Goal: Find specific page/section: Find specific page/section

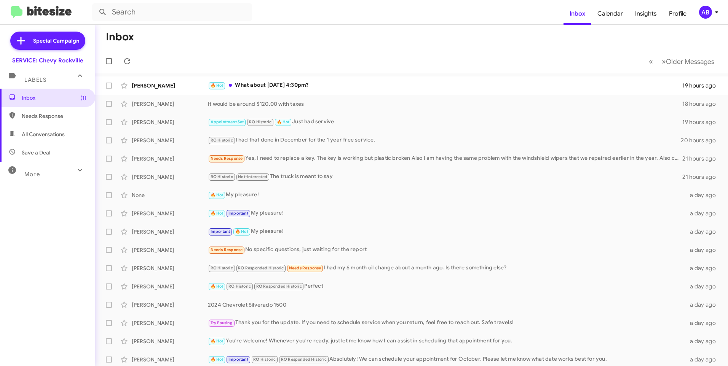
click at [274, 58] on mat-toolbar-row "« Previous » Next Older Messages" at bounding box center [411, 61] width 633 height 24
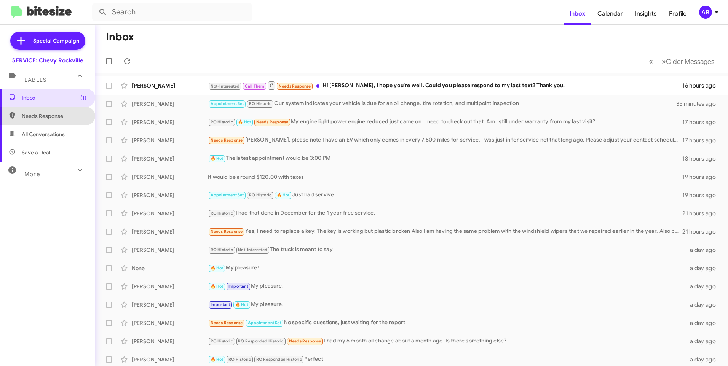
click at [53, 119] on span "Needs Response" at bounding box center [54, 116] width 65 height 8
type input "in:needs-response"
